Goal: Task Accomplishment & Management: Complete application form

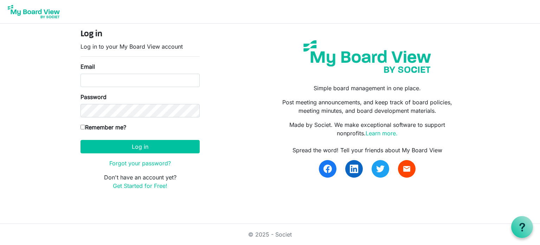
click at [117, 94] on div "Password" at bounding box center [140, 105] width 119 height 25
click at [120, 80] on input "Email" at bounding box center [140, 80] width 119 height 13
type input "[EMAIL_ADDRESS][DOMAIN_NAME]"
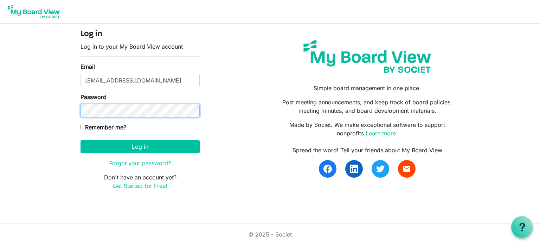
click at [81, 140] on button "Log in" at bounding box center [140, 146] width 119 height 13
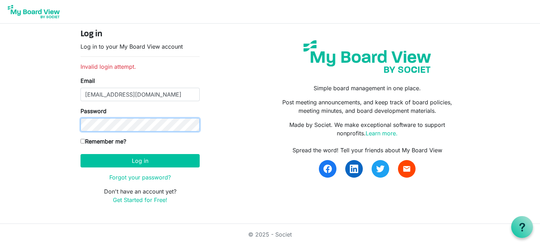
click at [81, 154] on button "Log in" at bounding box center [140, 160] width 119 height 13
click at [137, 176] on link "Forgot your password?" at bounding box center [140, 176] width 62 height 7
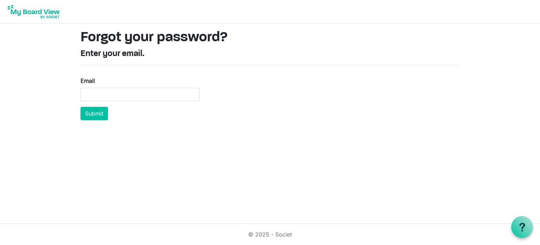
click at [20, 14] on img at bounding box center [34, 12] width 56 height 18
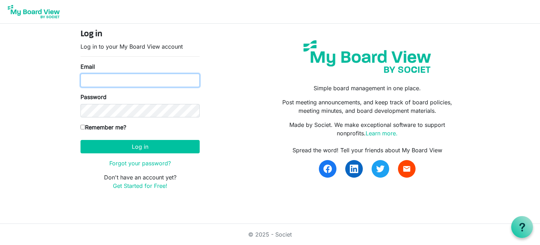
click at [101, 86] on input "Email" at bounding box center [140, 80] width 119 height 13
drag, startPoint x: 154, startPoint y: 80, endPoint x: 132, endPoint y: 78, distance: 22.5
click at [132, 78] on input "toninye@keystagehousing.co.uk" at bounding box center [140, 80] width 119 height 13
type input "toninye@keystagecic.co.uk"
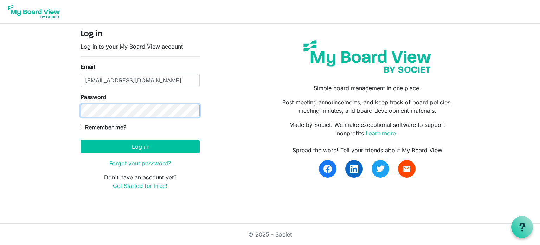
click at [81, 140] on button "Log in" at bounding box center [140, 146] width 119 height 13
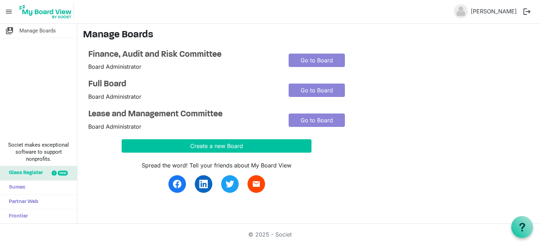
click at [127, 114] on h4 "Lease and Management Committee" at bounding box center [183, 114] width 190 height 10
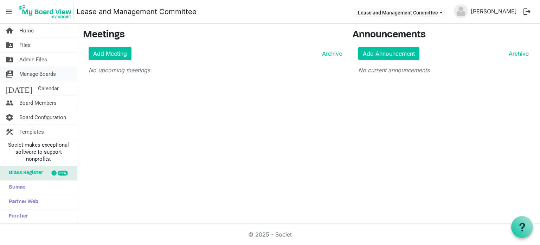
click at [41, 73] on span "Manage Boards" at bounding box center [37, 74] width 37 height 14
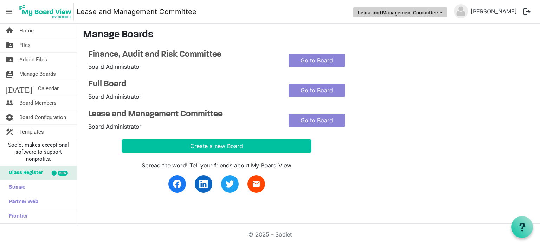
click at [448, 15] on button "Lease and Management Committee" at bounding box center [401, 12] width 94 height 10
click at [32, 25] on span "Home" at bounding box center [26, 31] width 14 height 14
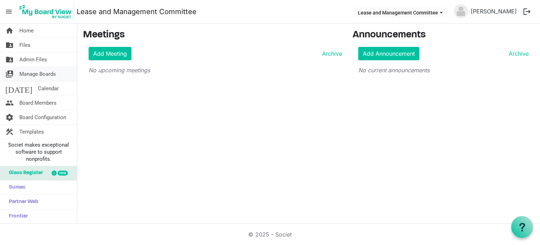
click at [36, 77] on span "Manage Boards" at bounding box center [37, 74] width 37 height 14
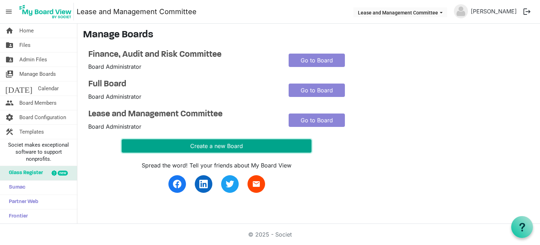
click at [203, 147] on button "Create a new Board" at bounding box center [217, 145] width 190 height 13
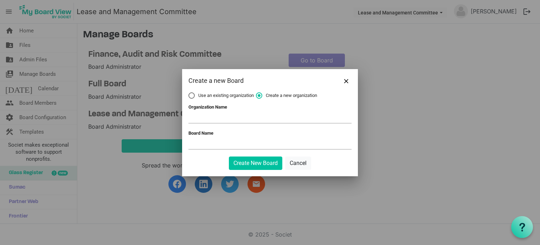
click at [199, 93] on span "Use an existing organization" at bounding box center [221, 95] width 65 height 6
click at [189, 93] on input "Use an existing organization" at bounding box center [189, 92] width 0 height 0
radio input "true"
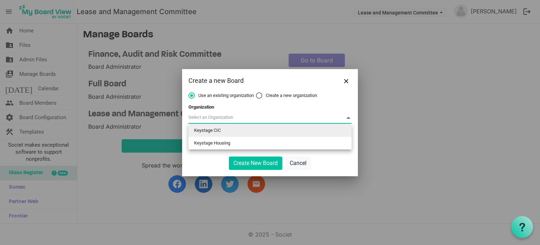
click at [204, 112] on span at bounding box center [270, 117] width 163 height 11
click at [208, 132] on li "Keystage CIC" at bounding box center [270, 130] width 163 height 13
type input "Keystage CIC"
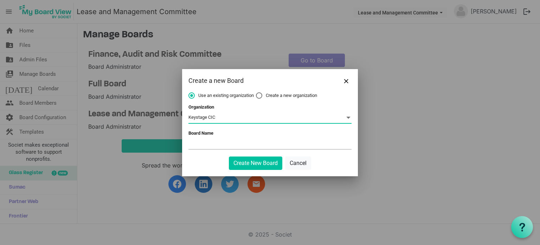
click at [206, 139] on input "Board Name" at bounding box center [270, 143] width 163 height 11
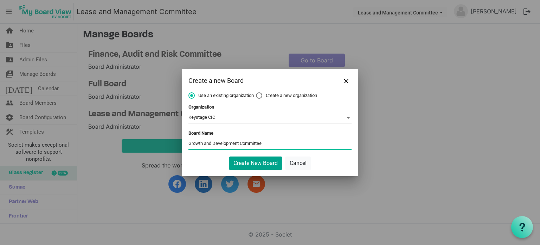
type input "Growth and Development Committee"
click at [267, 167] on button "Create New Board" at bounding box center [255, 162] width 53 height 13
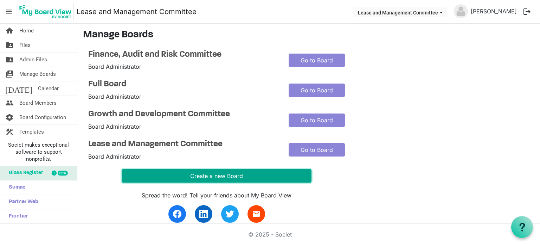
click at [176, 181] on button "Create a new Board" at bounding box center [217, 175] width 190 height 13
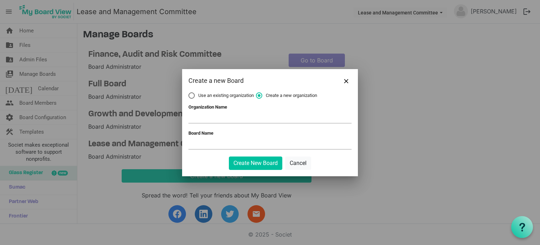
click at [212, 120] on input "Organization Name" at bounding box center [270, 117] width 163 height 11
click at [194, 100] on form "Use an existing organization Create a new organization Organization Organizatio…" at bounding box center [270, 130] width 163 height 77
click at [190, 97] on label "Use an existing organization" at bounding box center [221, 95] width 65 height 6
click at [189, 93] on input "Use an existing organization" at bounding box center [189, 92] width 0 height 0
radio input "true"
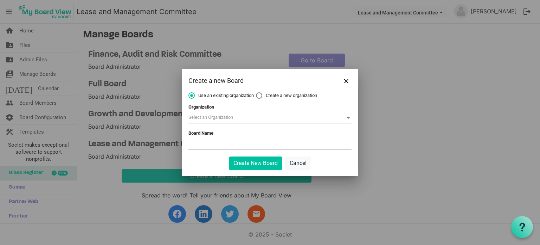
click at [268, 118] on span at bounding box center [270, 117] width 163 height 11
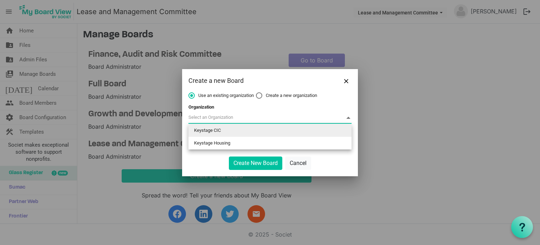
click at [224, 126] on li "Keystage CIC" at bounding box center [270, 130] width 163 height 13
type input "Keystage CIC"
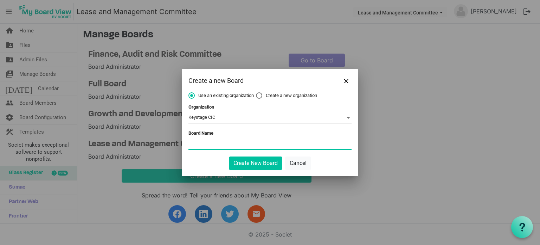
click at [210, 143] on input "Board Name" at bounding box center [270, 143] width 163 height 11
type input "Operations Committee"
click at [264, 165] on button "Create New Board" at bounding box center [255, 162] width 53 height 13
